Goal: Transaction & Acquisition: Purchase product/service

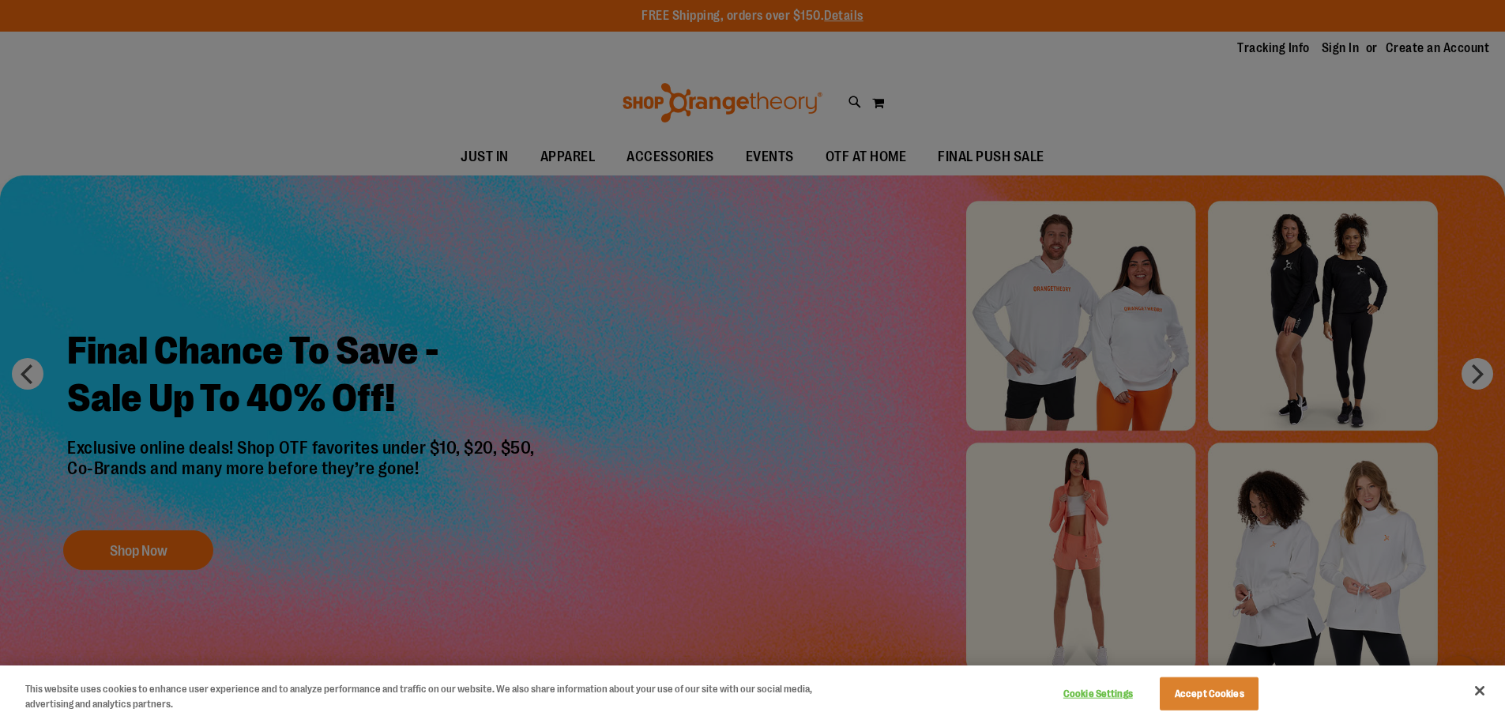
drag, startPoint x: 794, startPoint y: 385, endPoint x: 792, endPoint y: 405, distance: 20.7
click at [794, 385] on div at bounding box center [752, 360] width 1505 height 720
click at [1235, 694] on button "Accept Cookies" at bounding box center [1209, 693] width 99 height 33
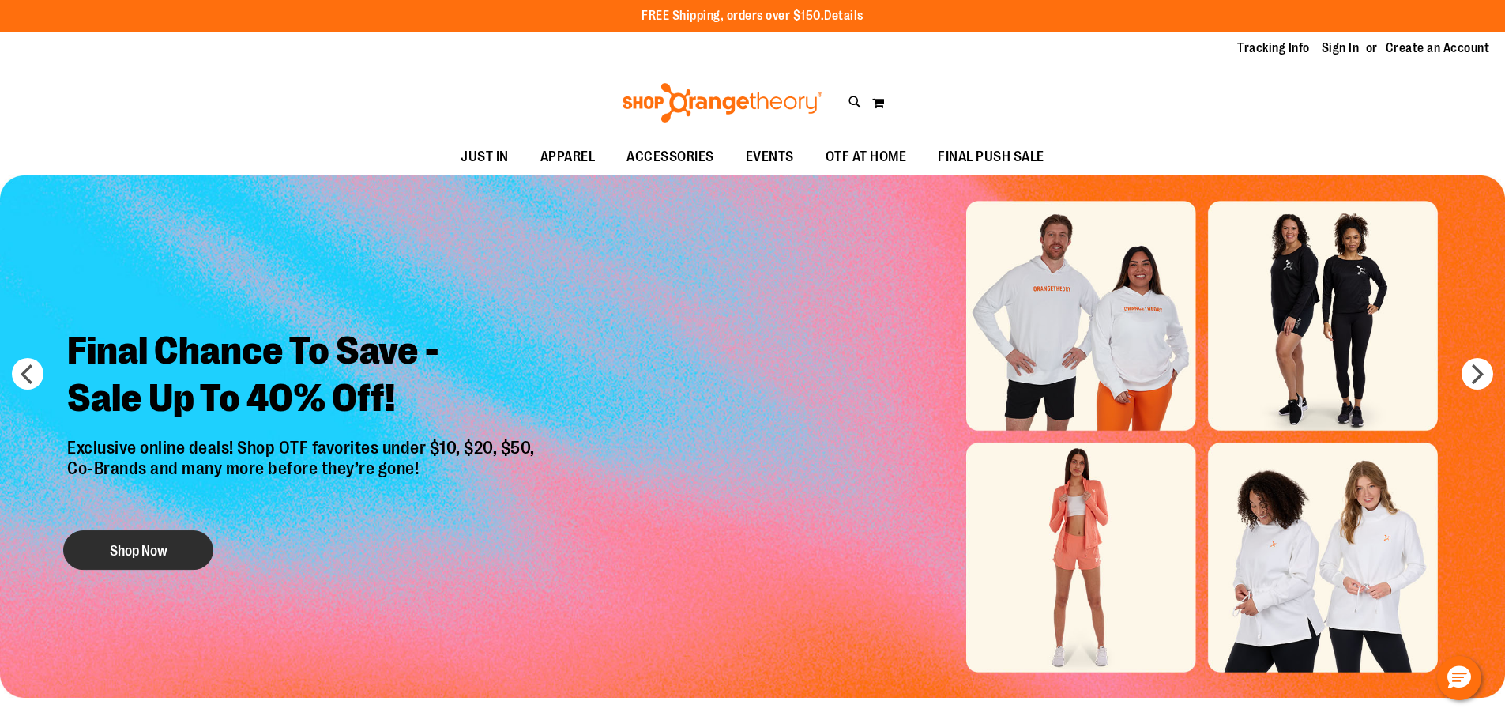
click at [171, 547] on button "Shop Now" at bounding box center [138, 549] width 150 height 39
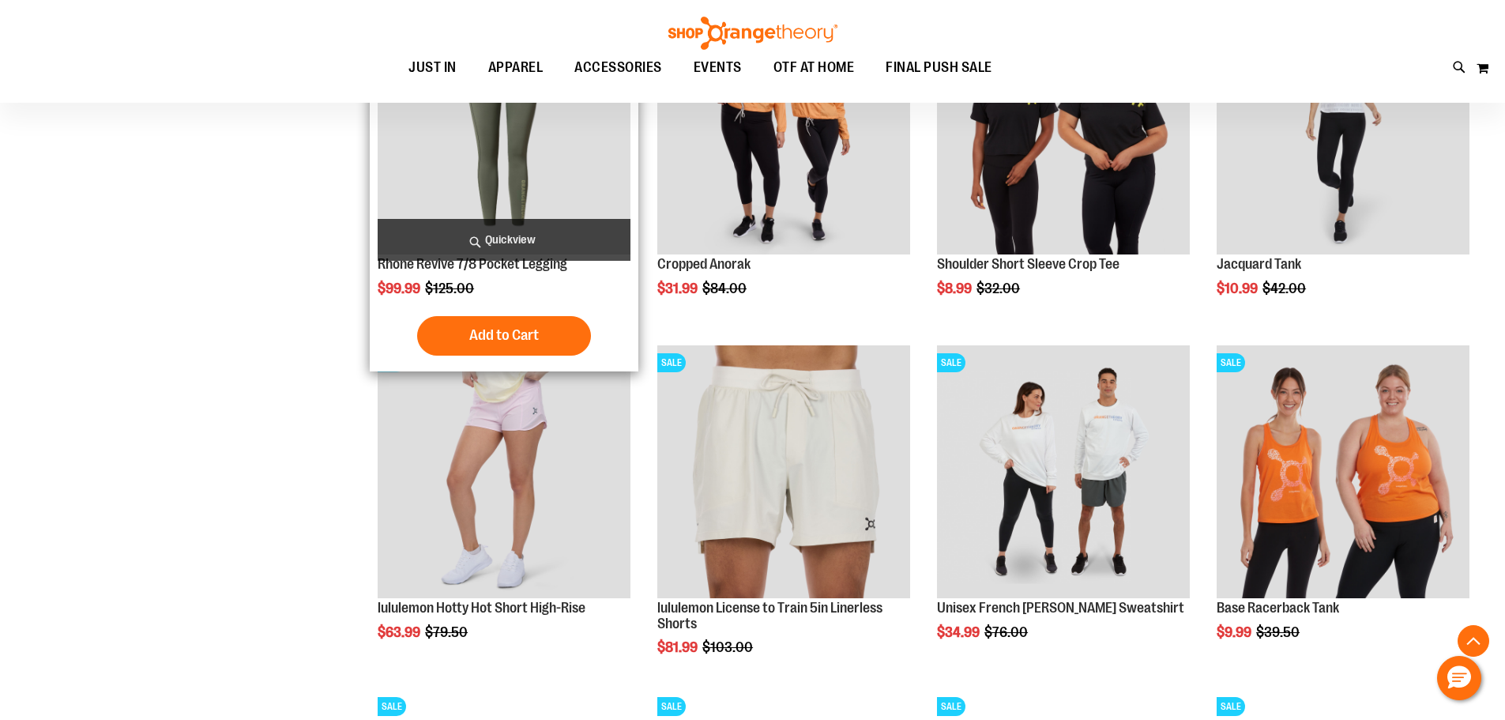
scroll to position [1500, 0]
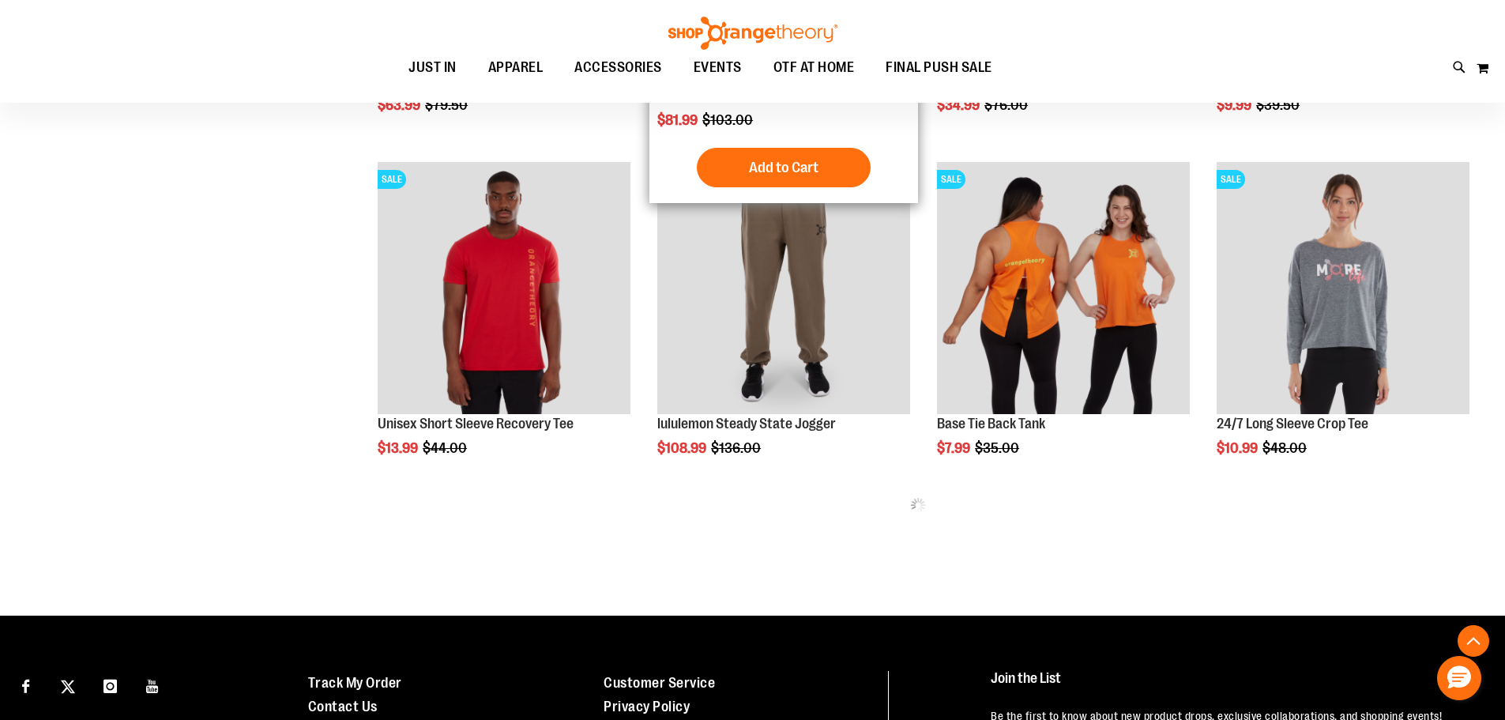
scroll to position [1974, 0]
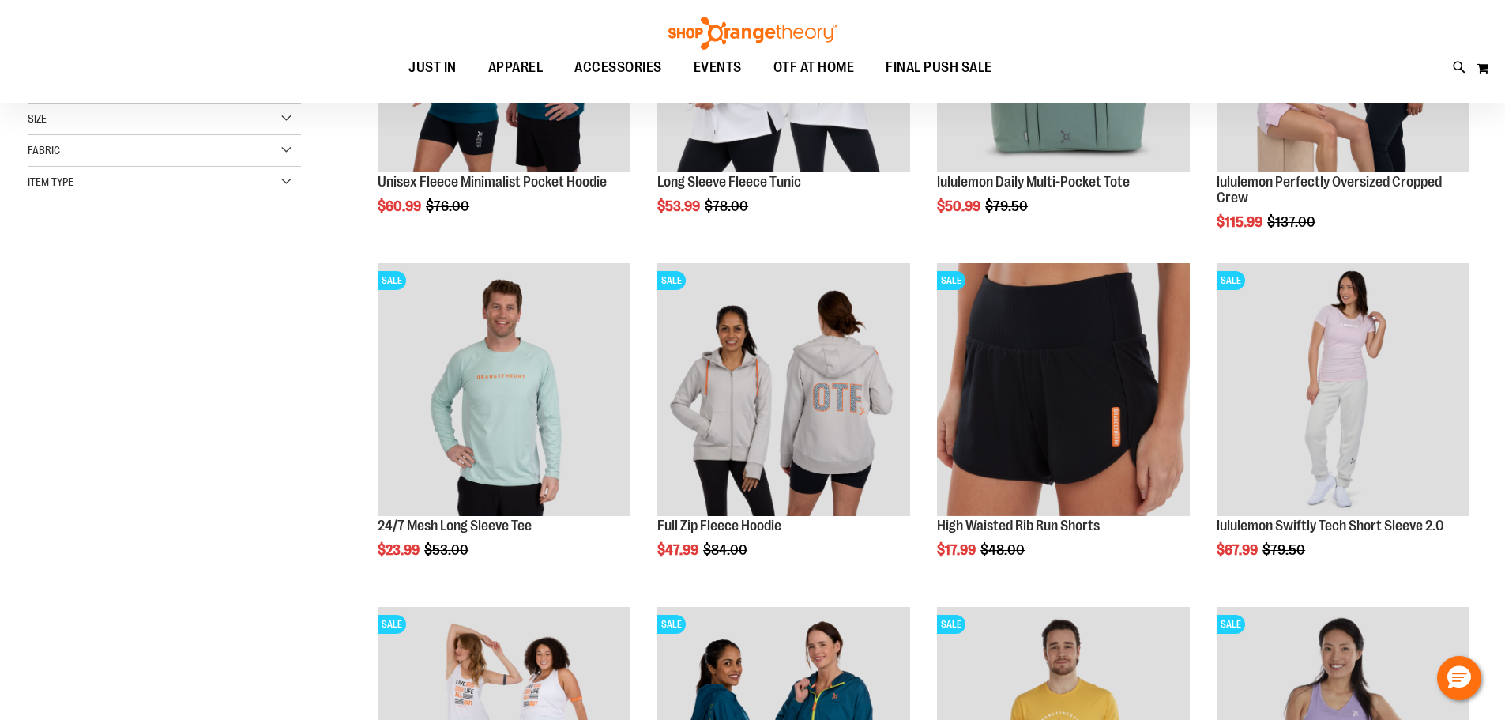
scroll to position [236, 0]
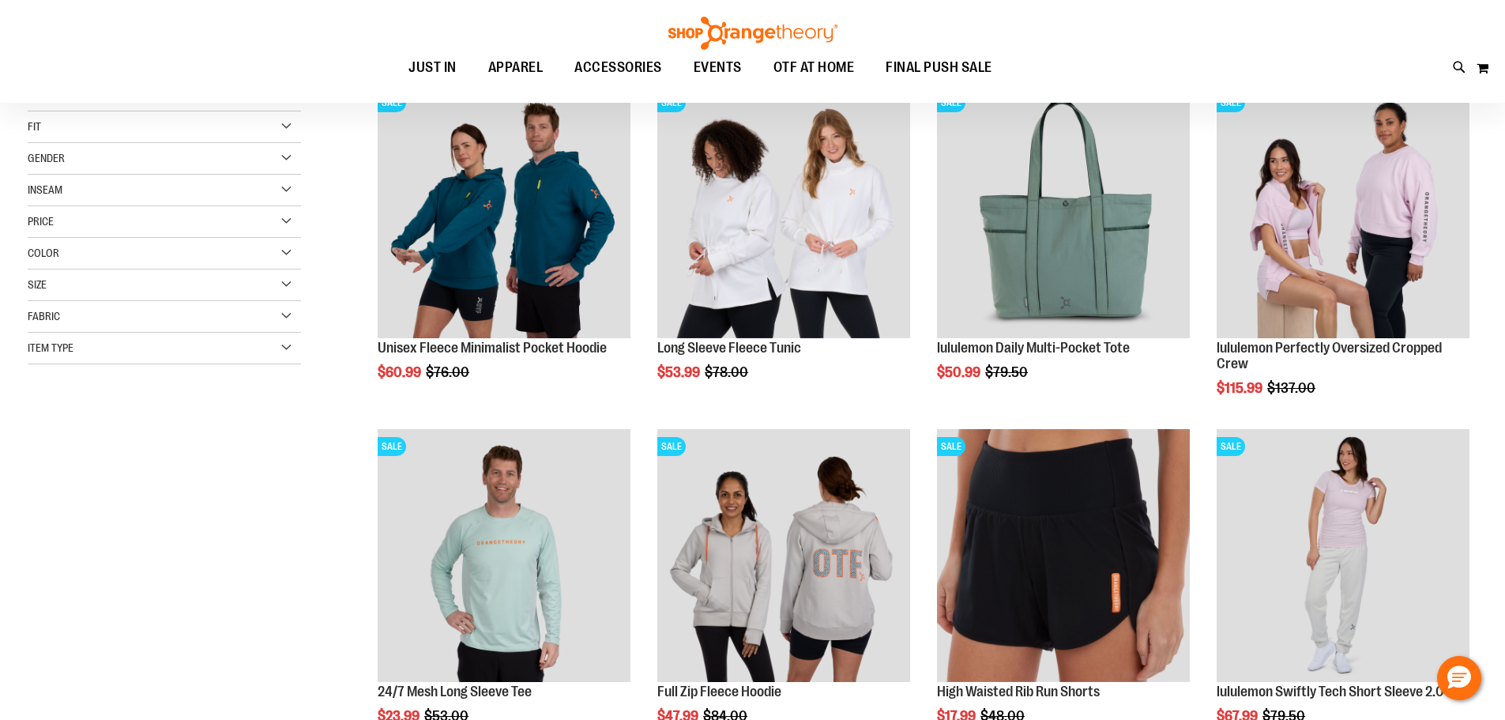
click at [235, 423] on div at bounding box center [179, 412] width 302 height 32
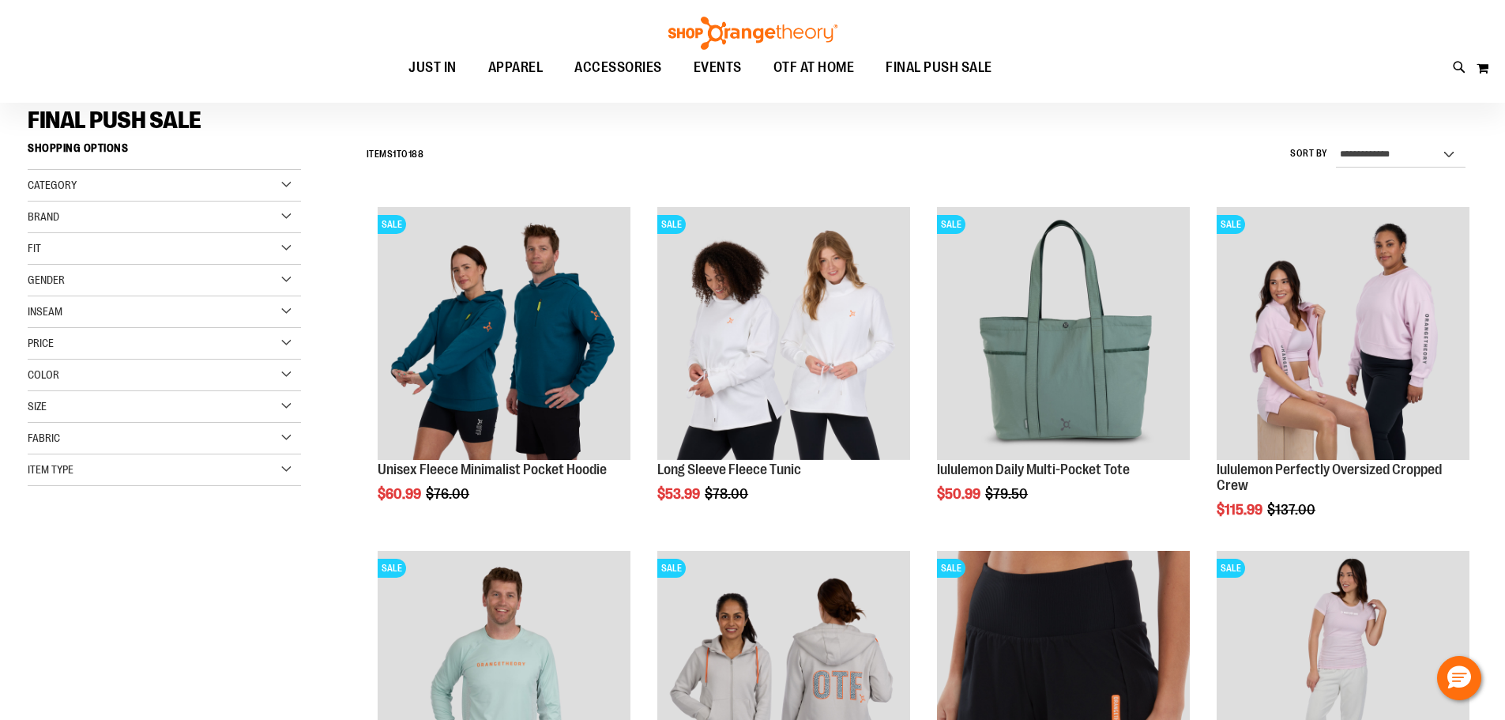
scroll to position [0, 0]
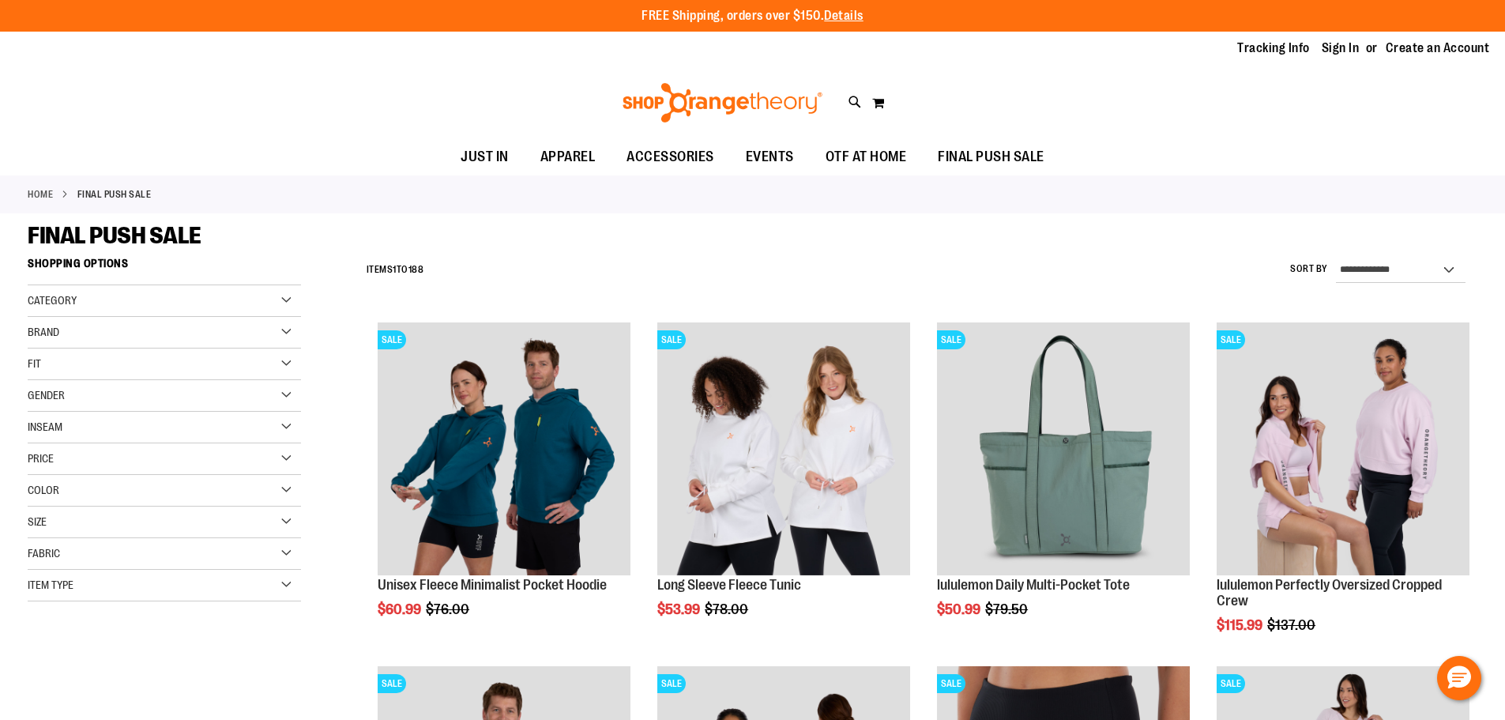
click at [380, 62] on div "Tracking Info Sign In Return to Procurement Create an Account" at bounding box center [752, 49] width 1505 height 34
